Goal: Information Seeking & Learning: Find specific page/section

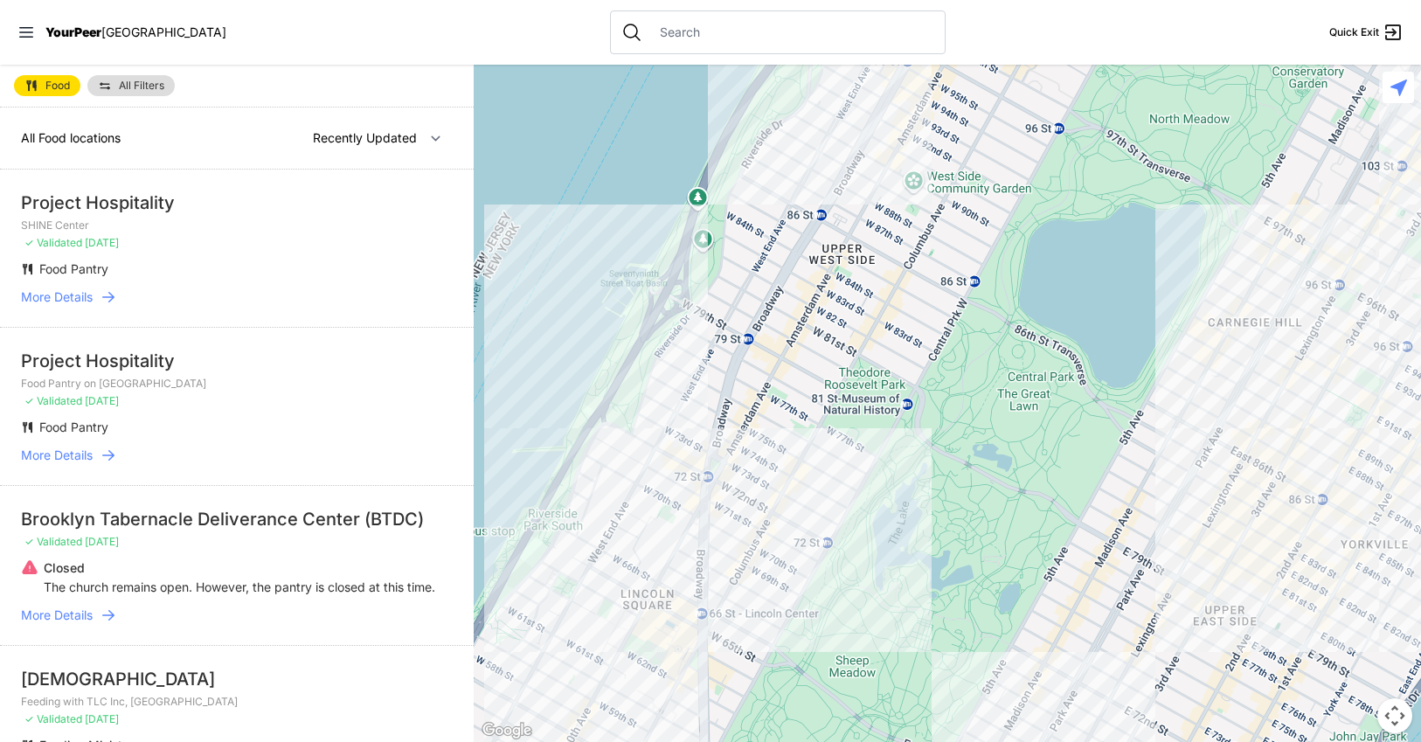
click at [78, 299] on span "More Details" at bounding box center [57, 296] width 72 height 17
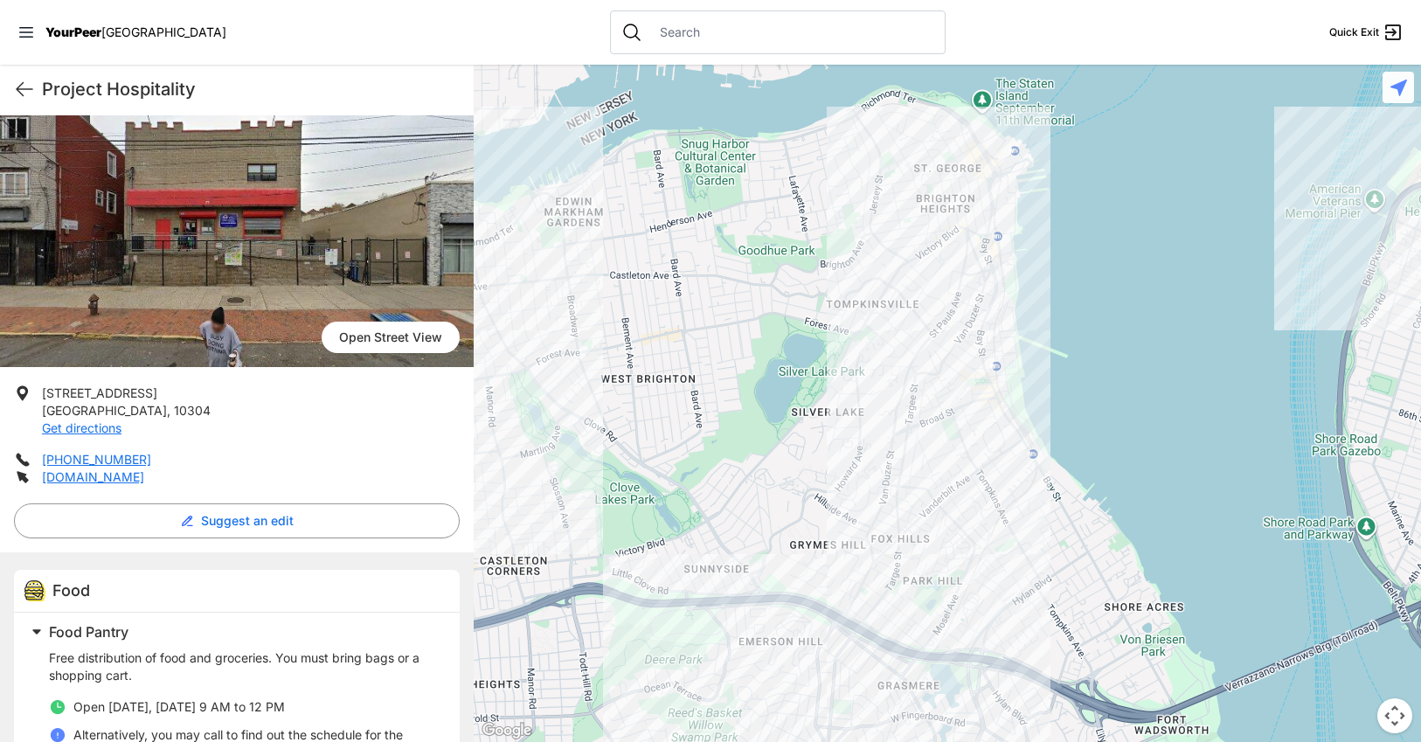
scroll to position [82, 0]
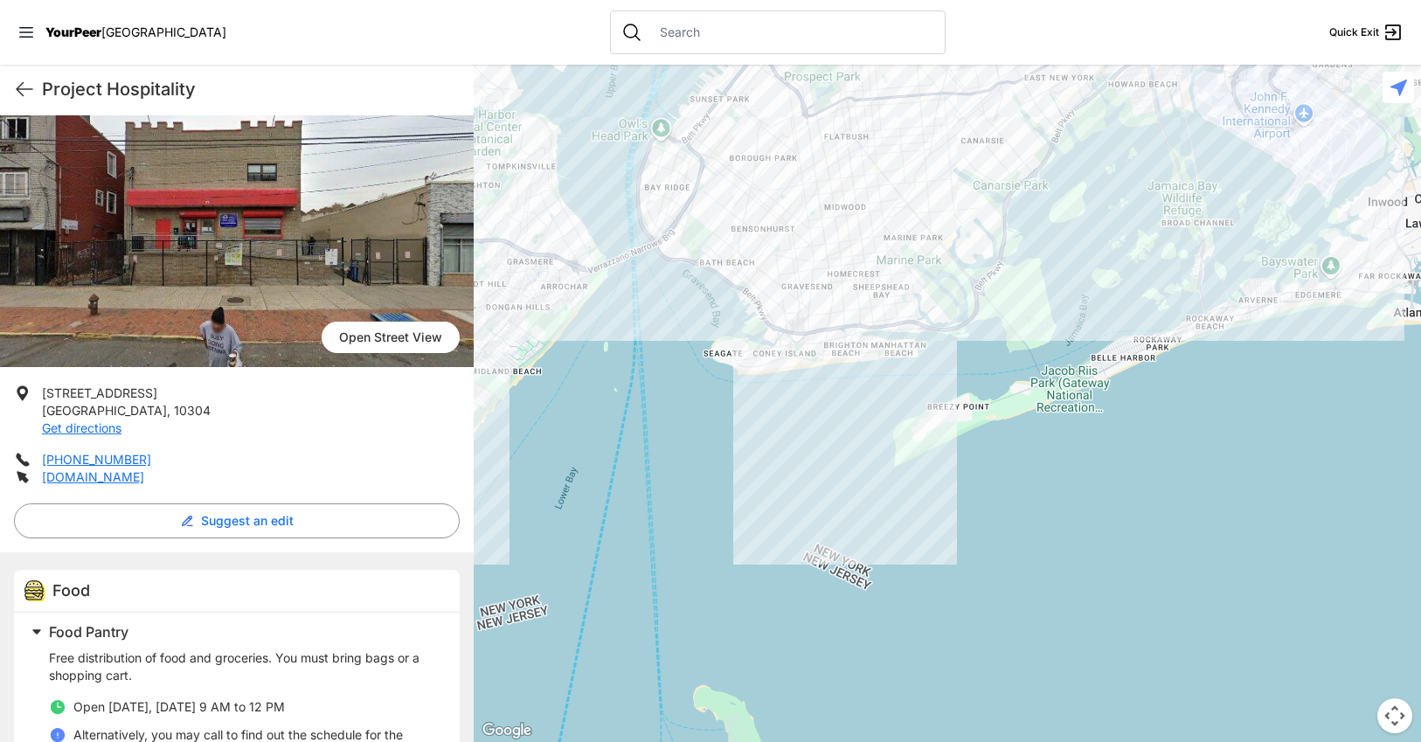
drag, startPoint x: 1218, startPoint y: 405, endPoint x: 973, endPoint y: 402, distance: 244.7
click at [973, 402] on div at bounding box center [947, 403] width 947 height 677
click at [1227, 304] on div at bounding box center [947, 403] width 947 height 677
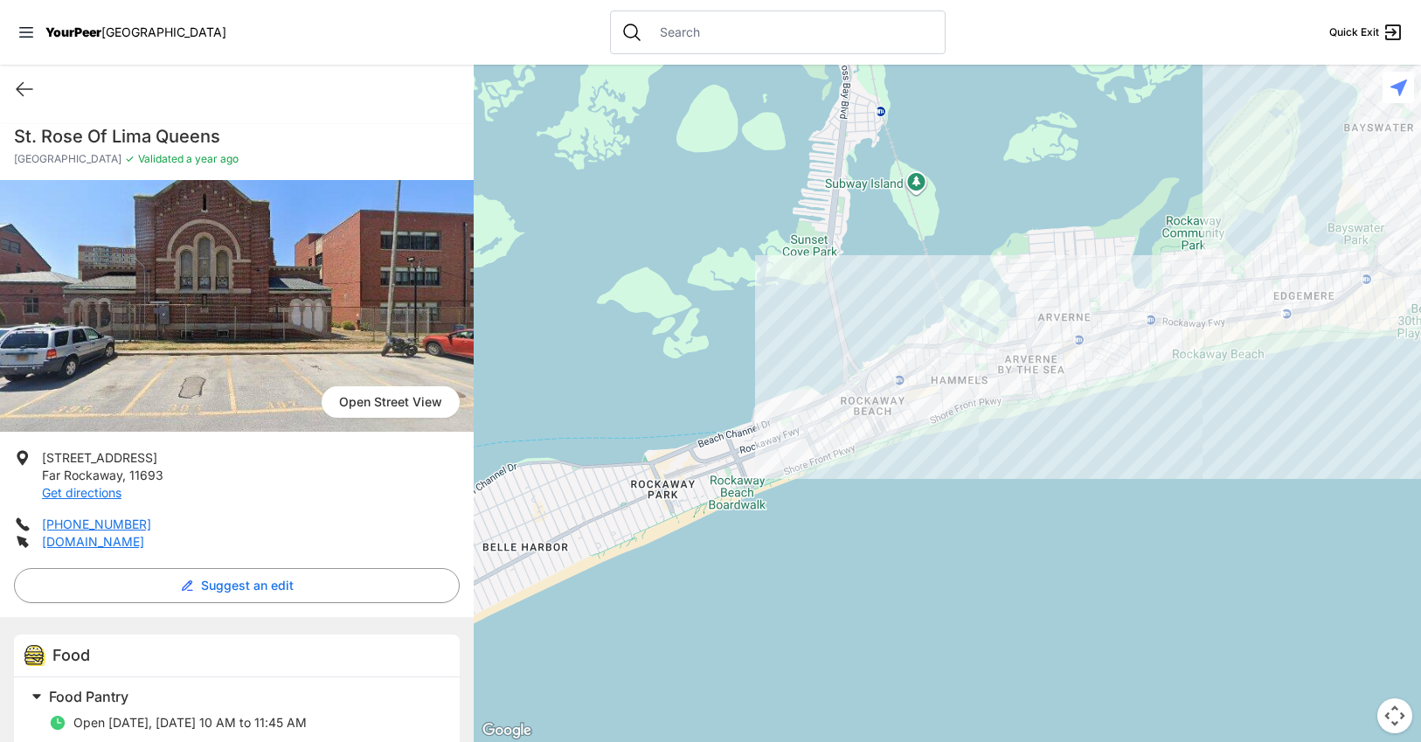
click at [1204, 303] on div at bounding box center [947, 403] width 947 height 677
